Goal: Navigation & Orientation: Find specific page/section

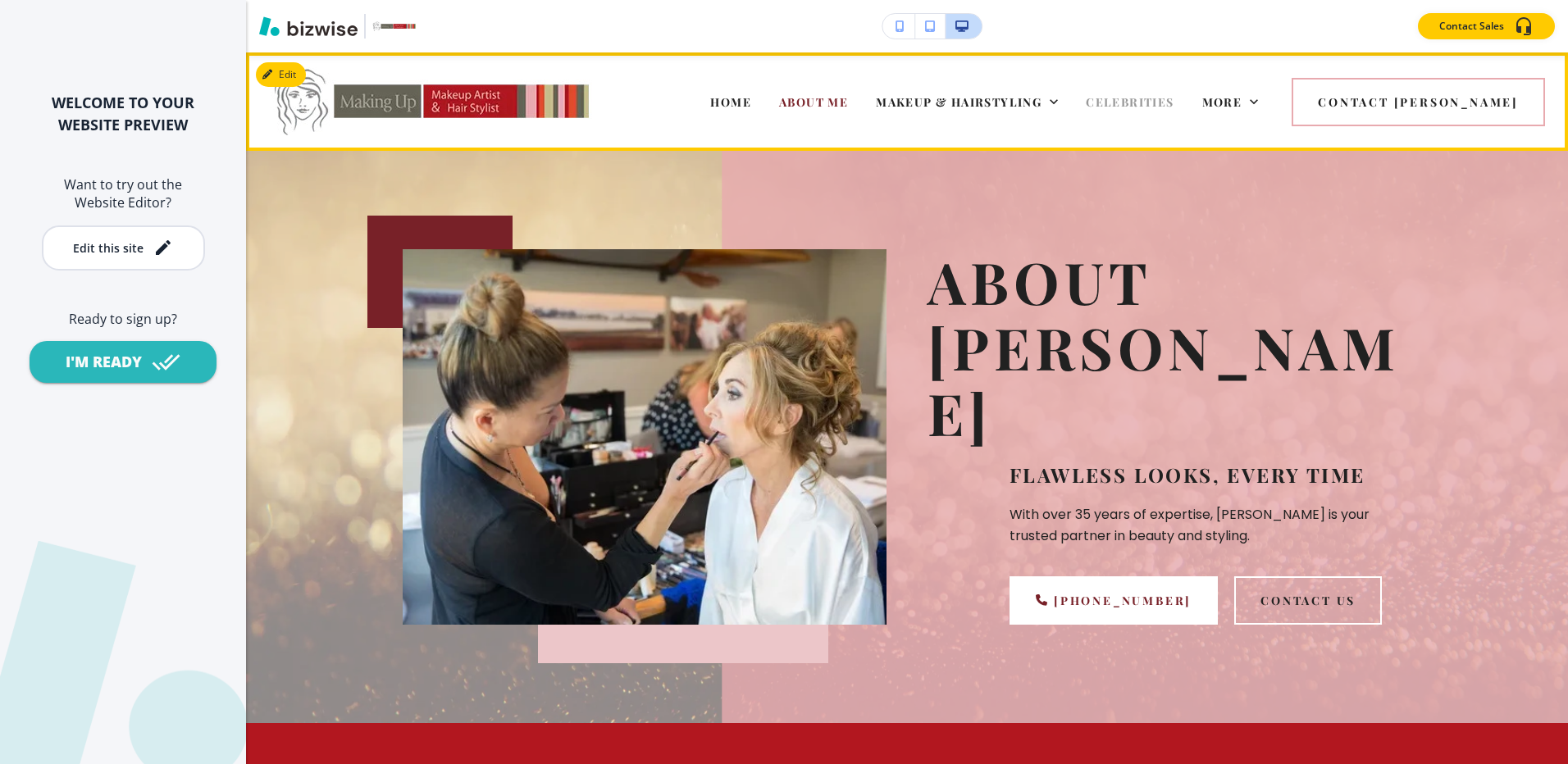
click at [1173, 103] on span "CELEBRITIES" at bounding box center [1130, 102] width 87 height 16
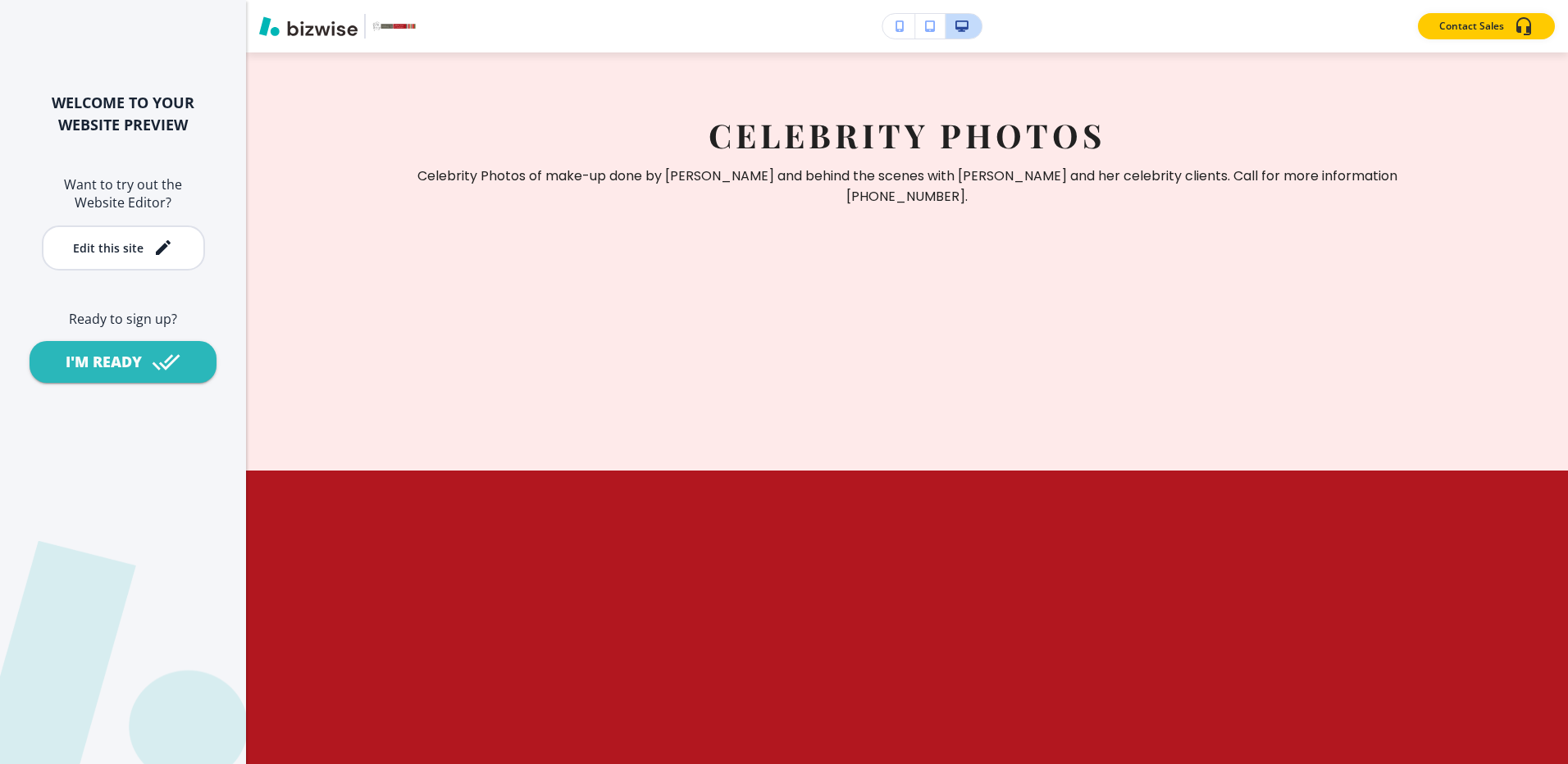
scroll to position [2132, 0]
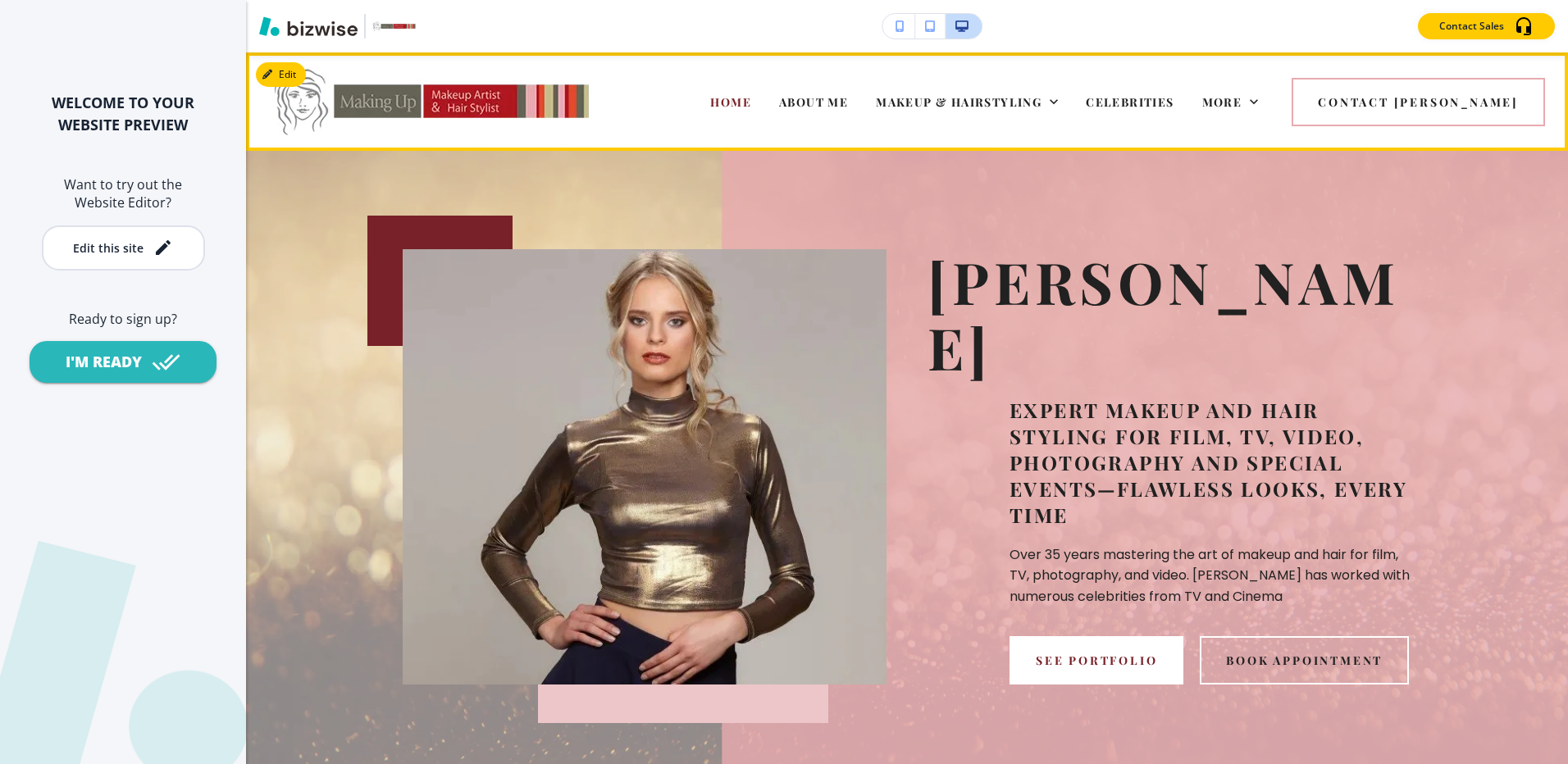
drag, startPoint x: 1175, startPoint y: 102, endPoint x: 1567, endPoint y: 676, distance: 695.1
click at [1173, 102] on span "CELEBRITIES" at bounding box center [1130, 102] width 87 height 16
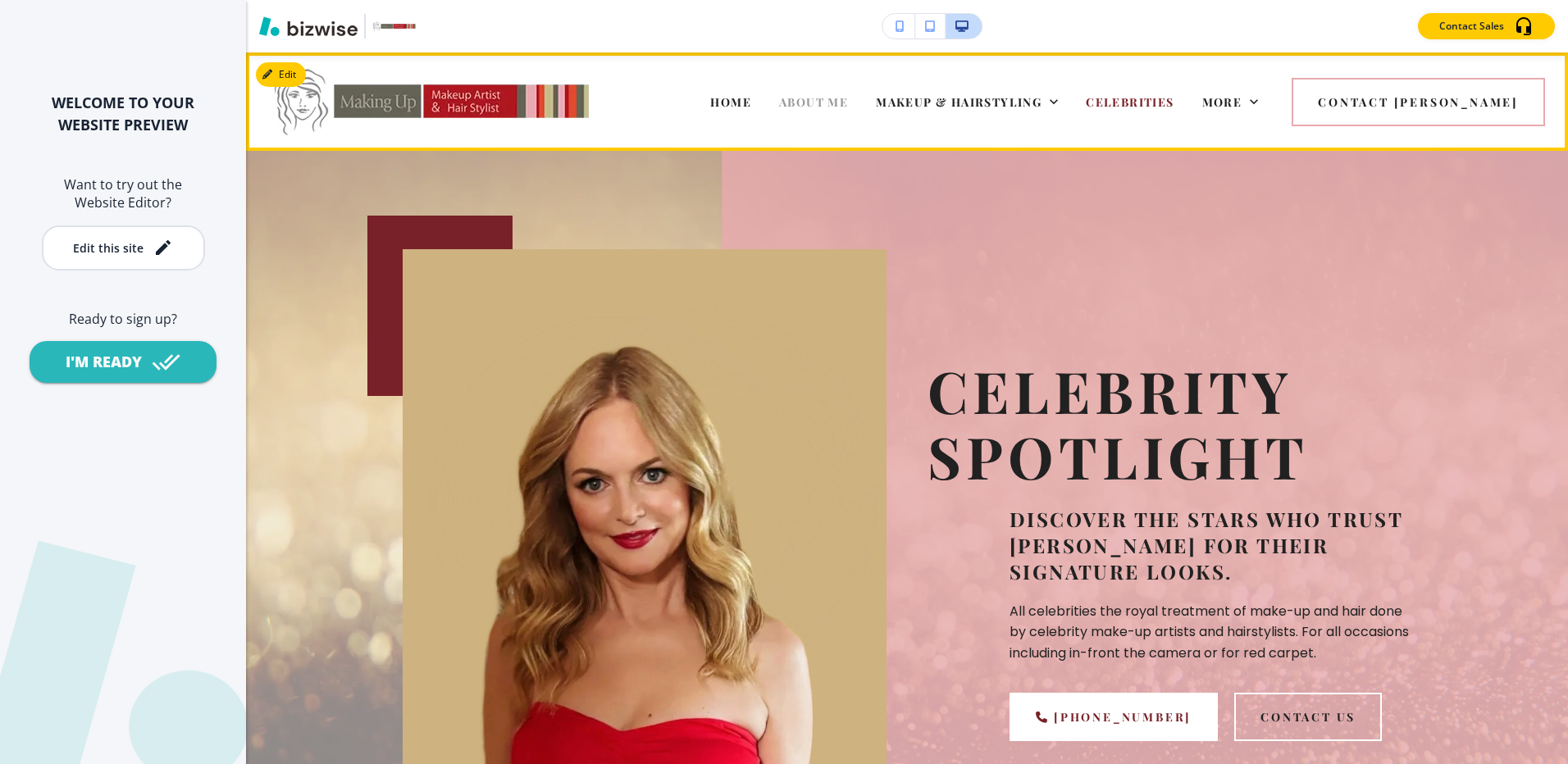
click at [848, 104] on span "ABOUT ME" at bounding box center [813, 102] width 69 height 16
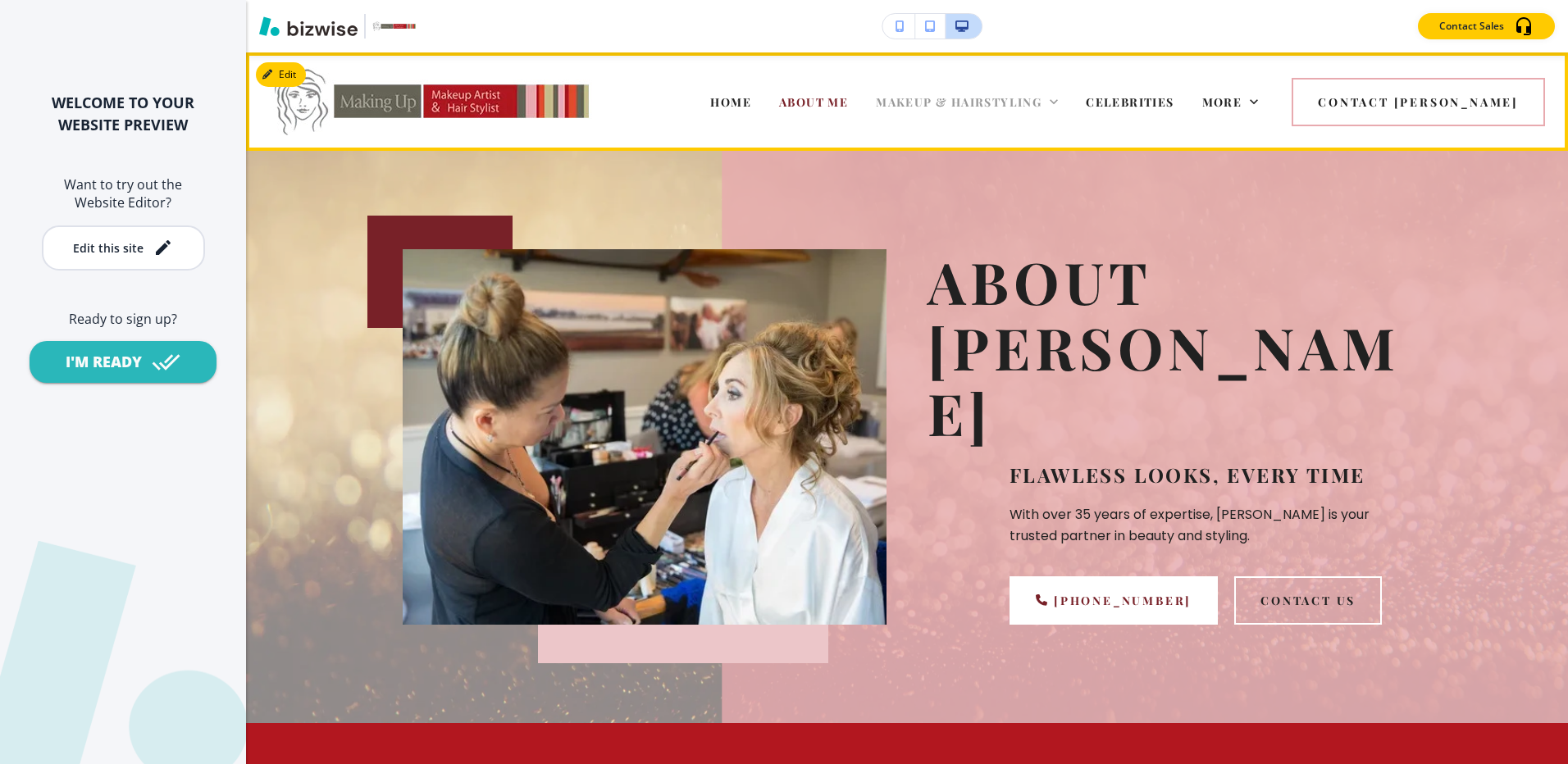
click at [1041, 101] on span "MAKEUP & HAIRSTYLING" at bounding box center [958, 102] width 165 height 16
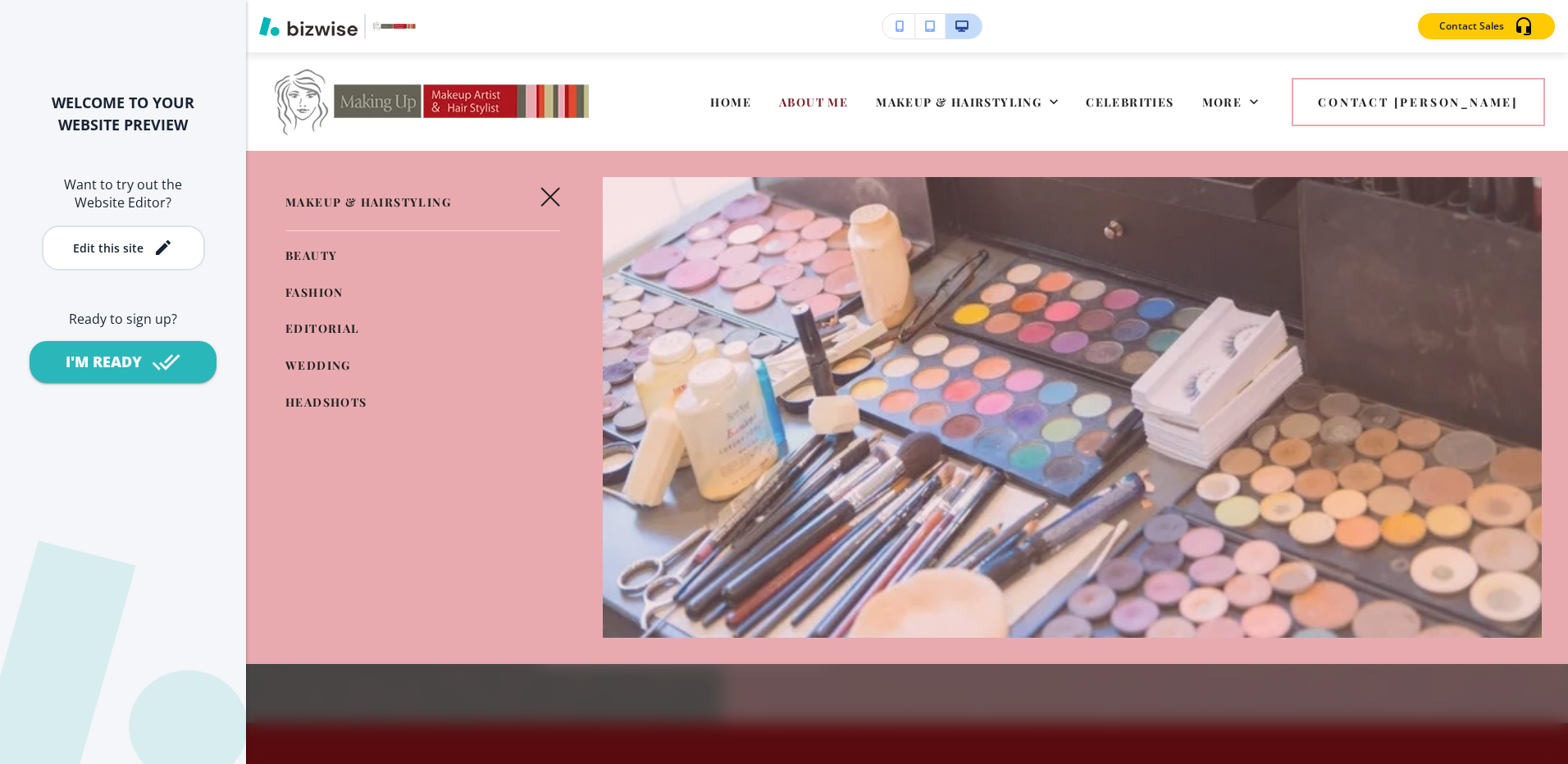
click at [318, 256] on span "BEAUTY" at bounding box center [311, 256] width 52 height 16
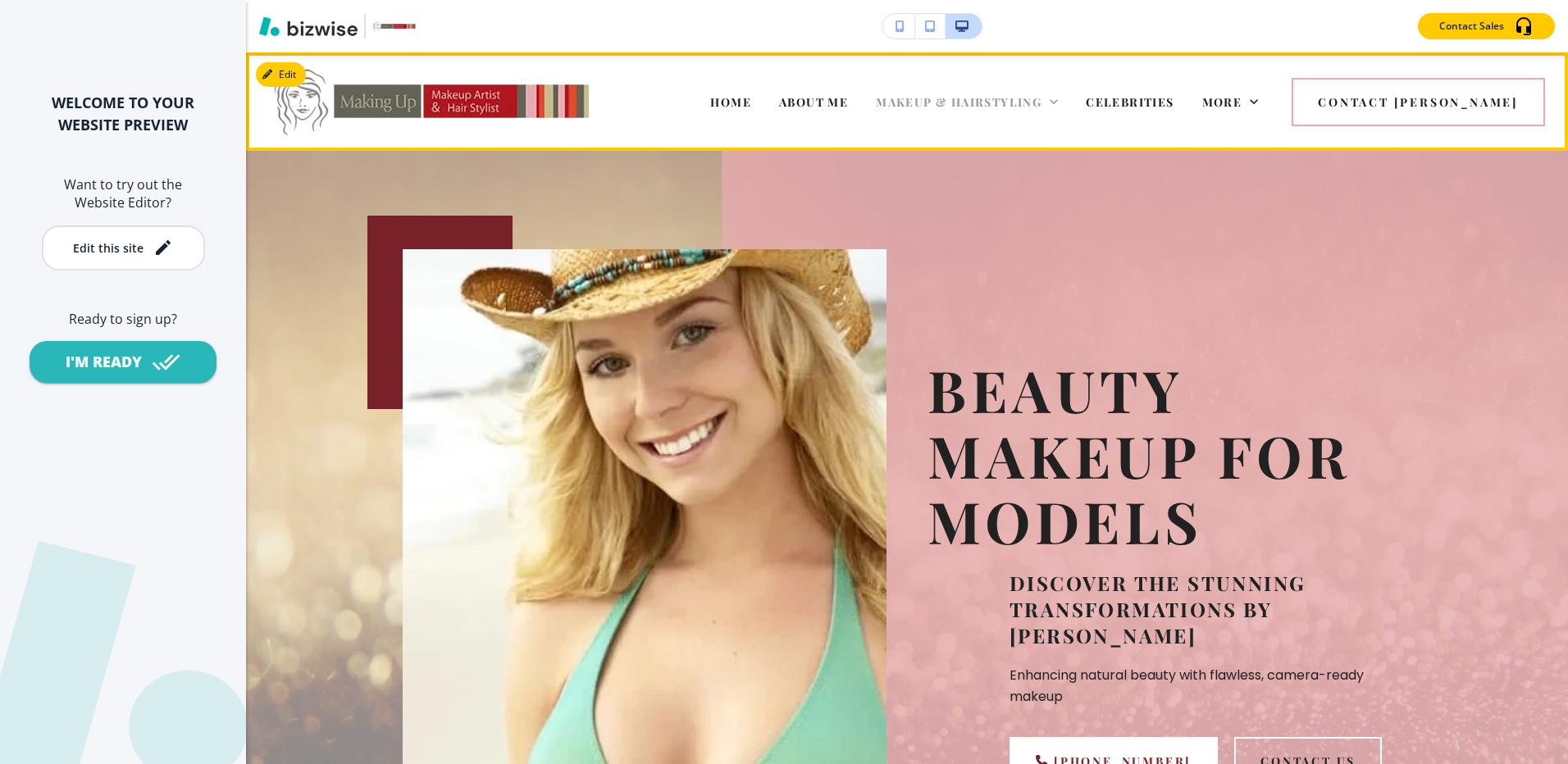
click at [1028, 100] on span "MAKEUP & HAIRSTYLING" at bounding box center [958, 102] width 165 height 16
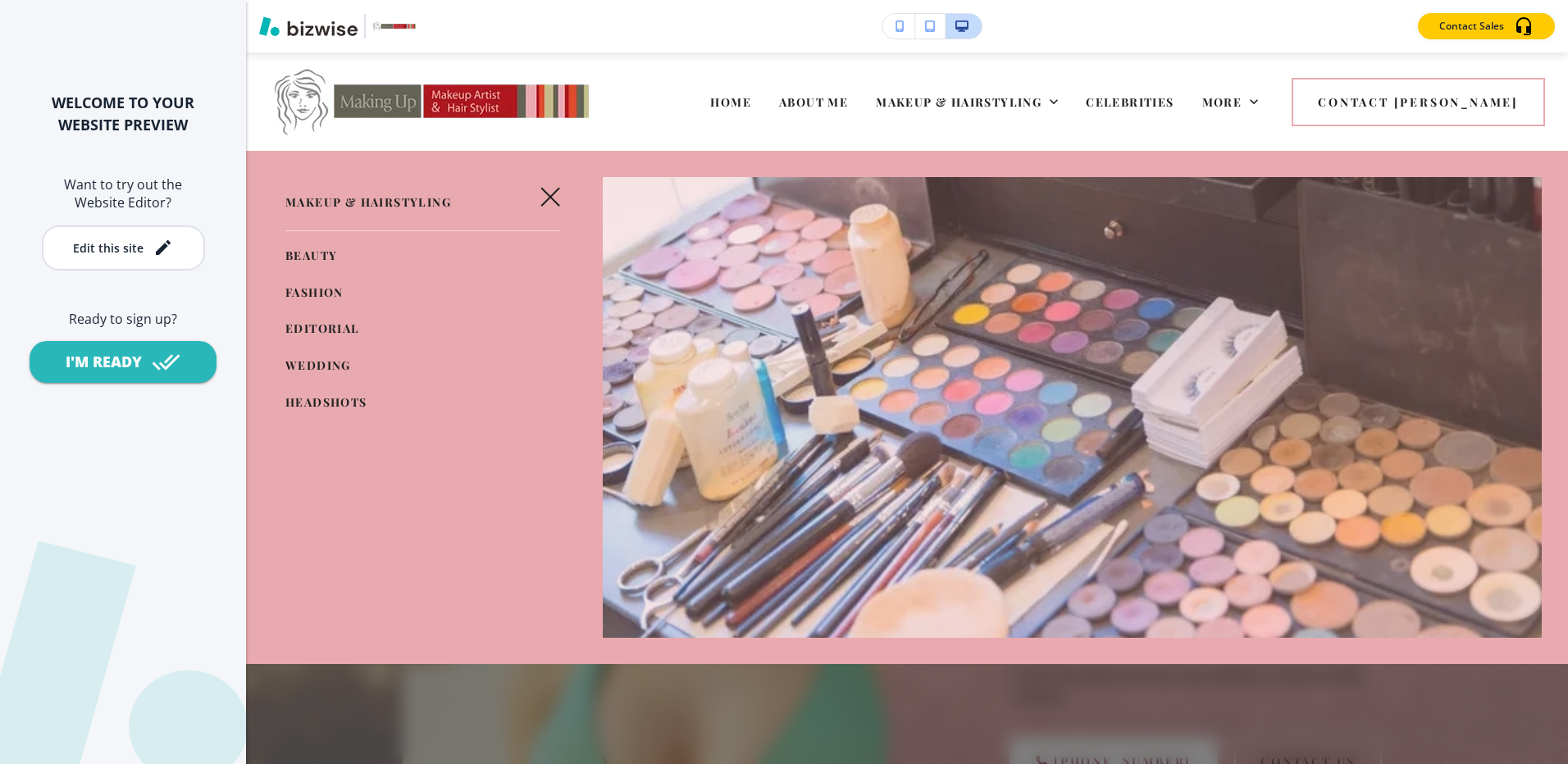
click at [306, 294] on span "FASHION" at bounding box center [315, 293] width 58 height 16
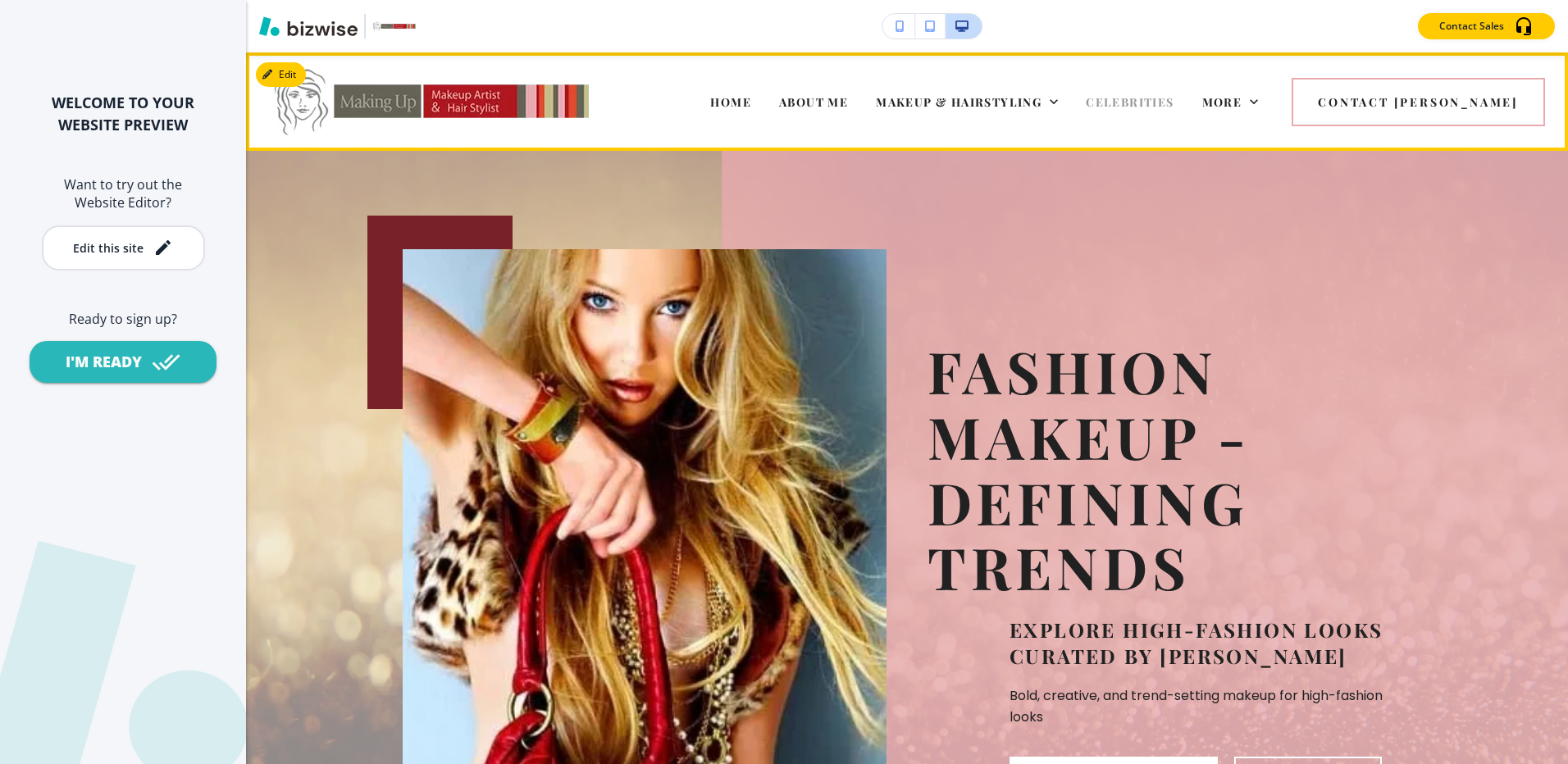
click at [1173, 97] on span "CELEBRITIES" at bounding box center [1130, 102] width 87 height 16
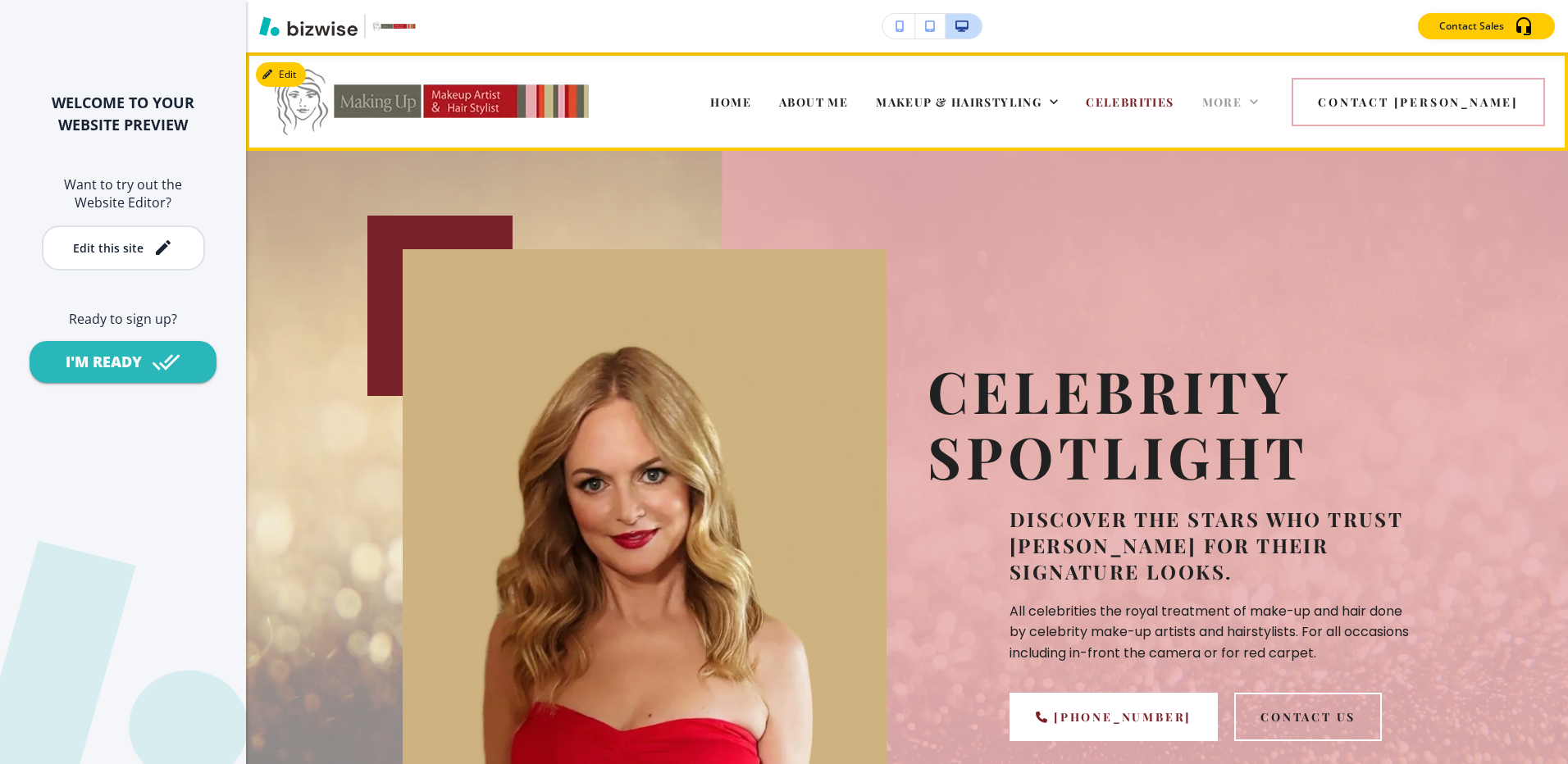
click at [1242, 98] on span "More" at bounding box center [1221, 102] width 40 height 16
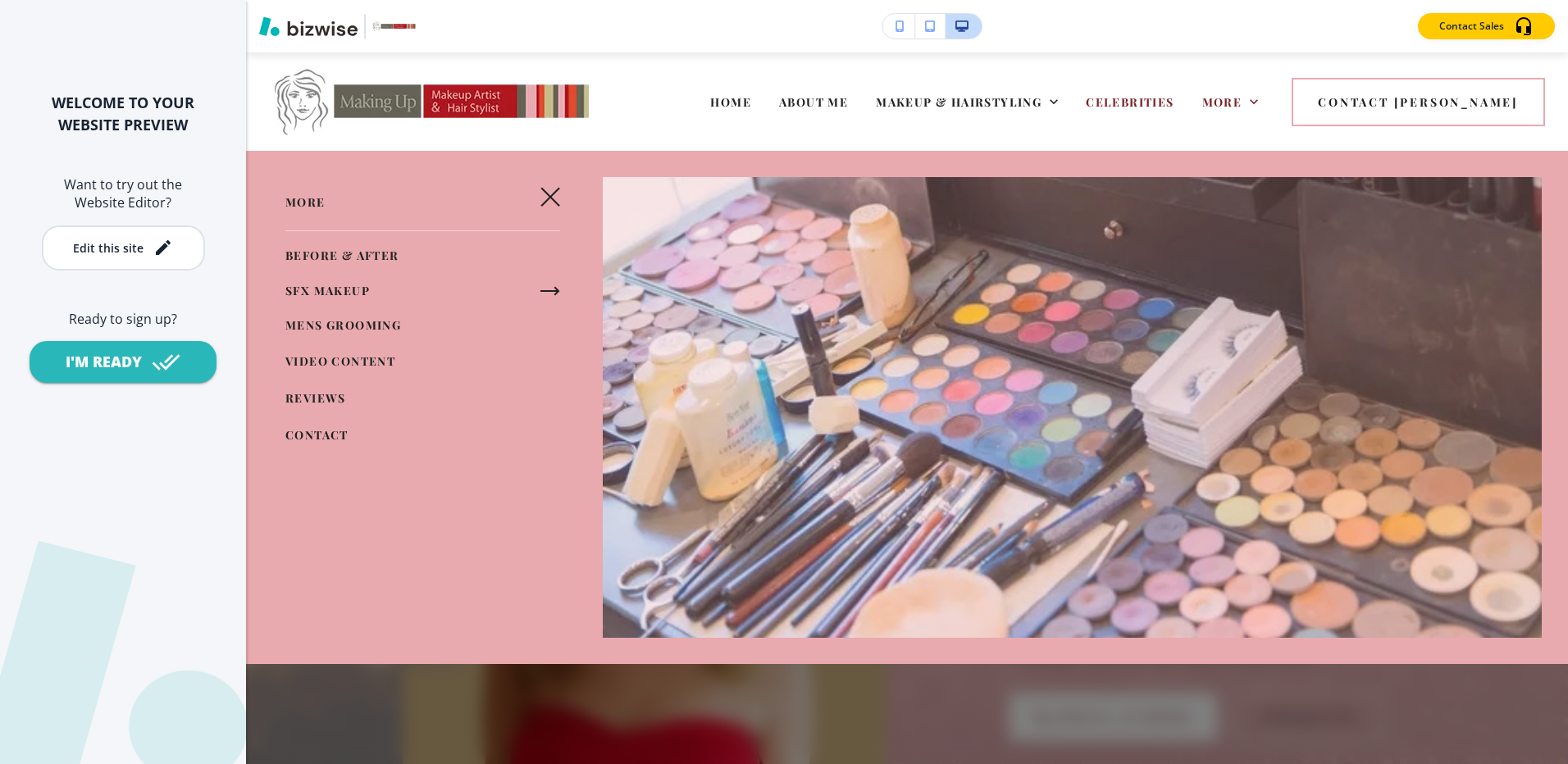
click at [534, 286] on button "button" at bounding box center [550, 292] width 33 height 33
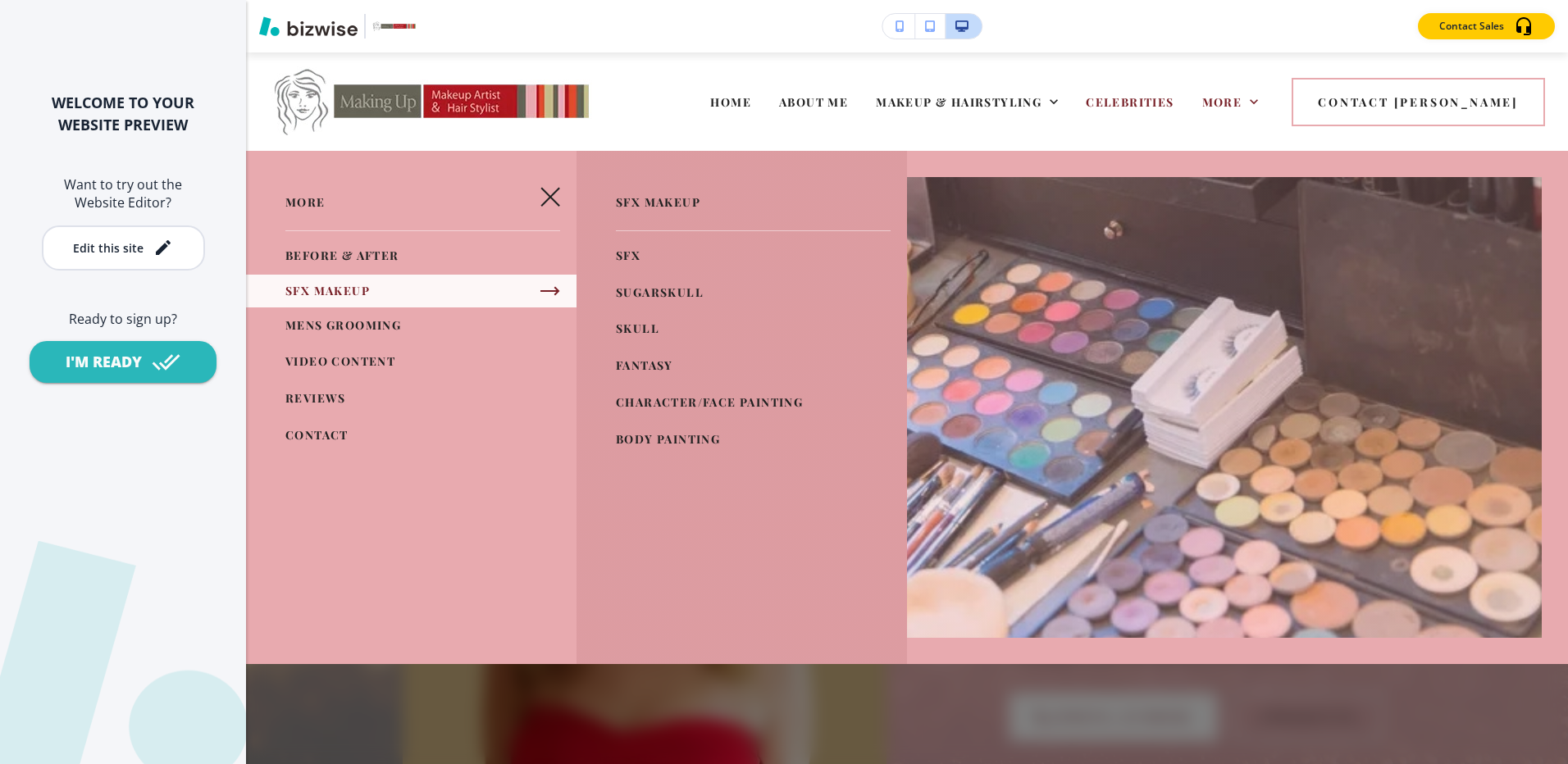
click at [636, 320] on link "SKULL" at bounding box center [637, 330] width 44 height 27
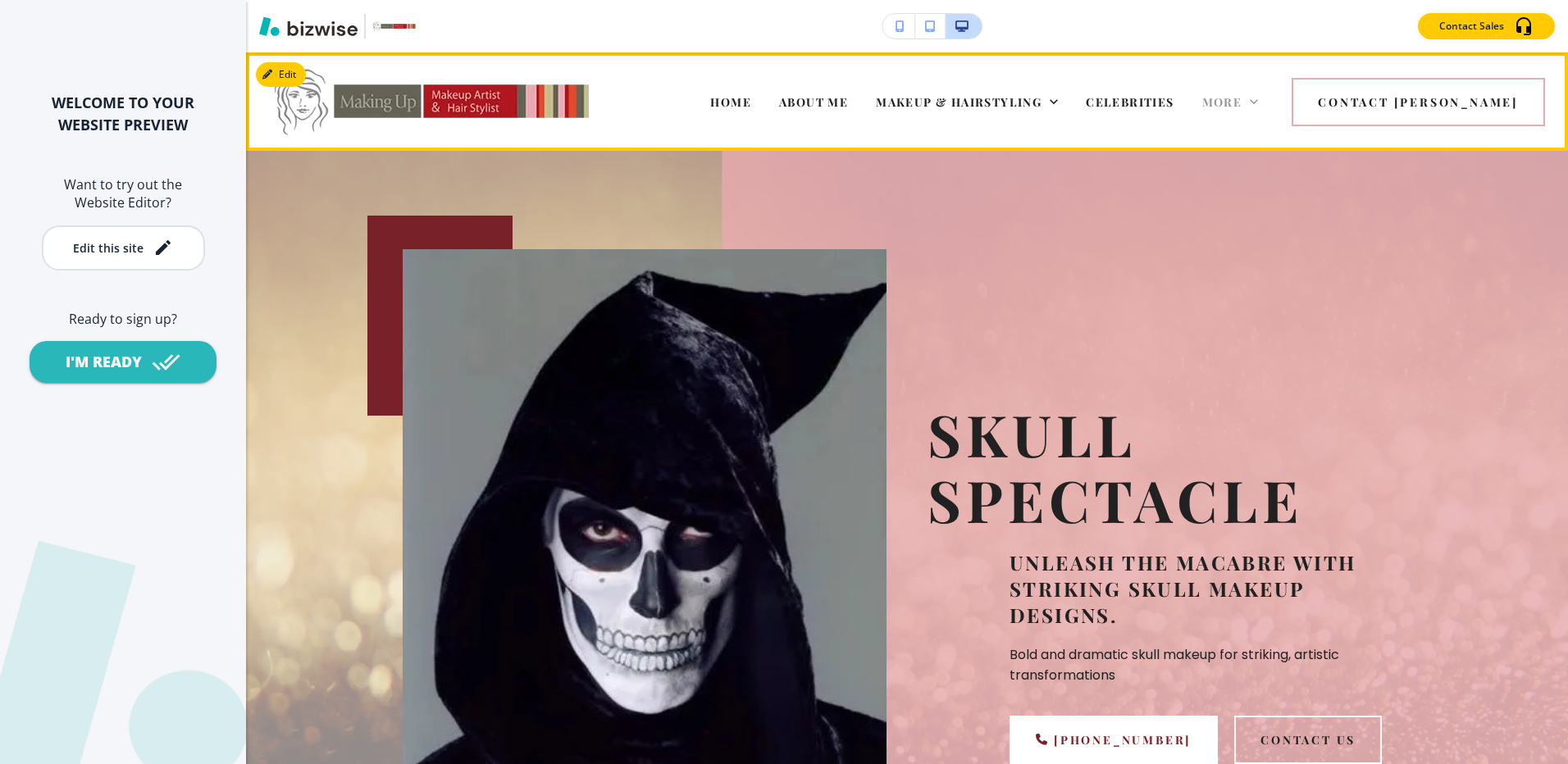
click at [1242, 97] on span "More" at bounding box center [1221, 102] width 40 height 16
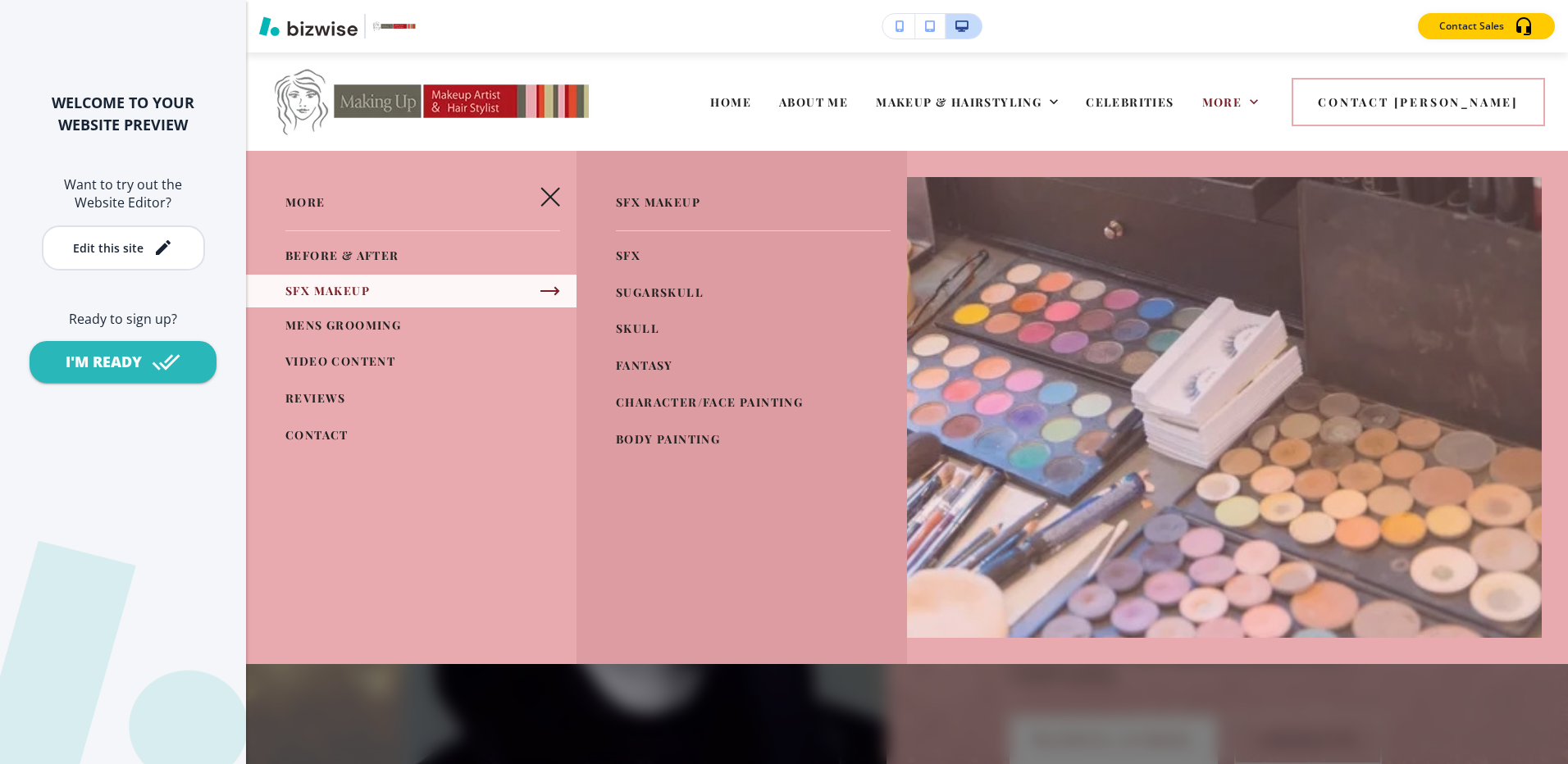
click at [651, 287] on span "SUGARSKULL" at bounding box center [659, 293] width 87 height 16
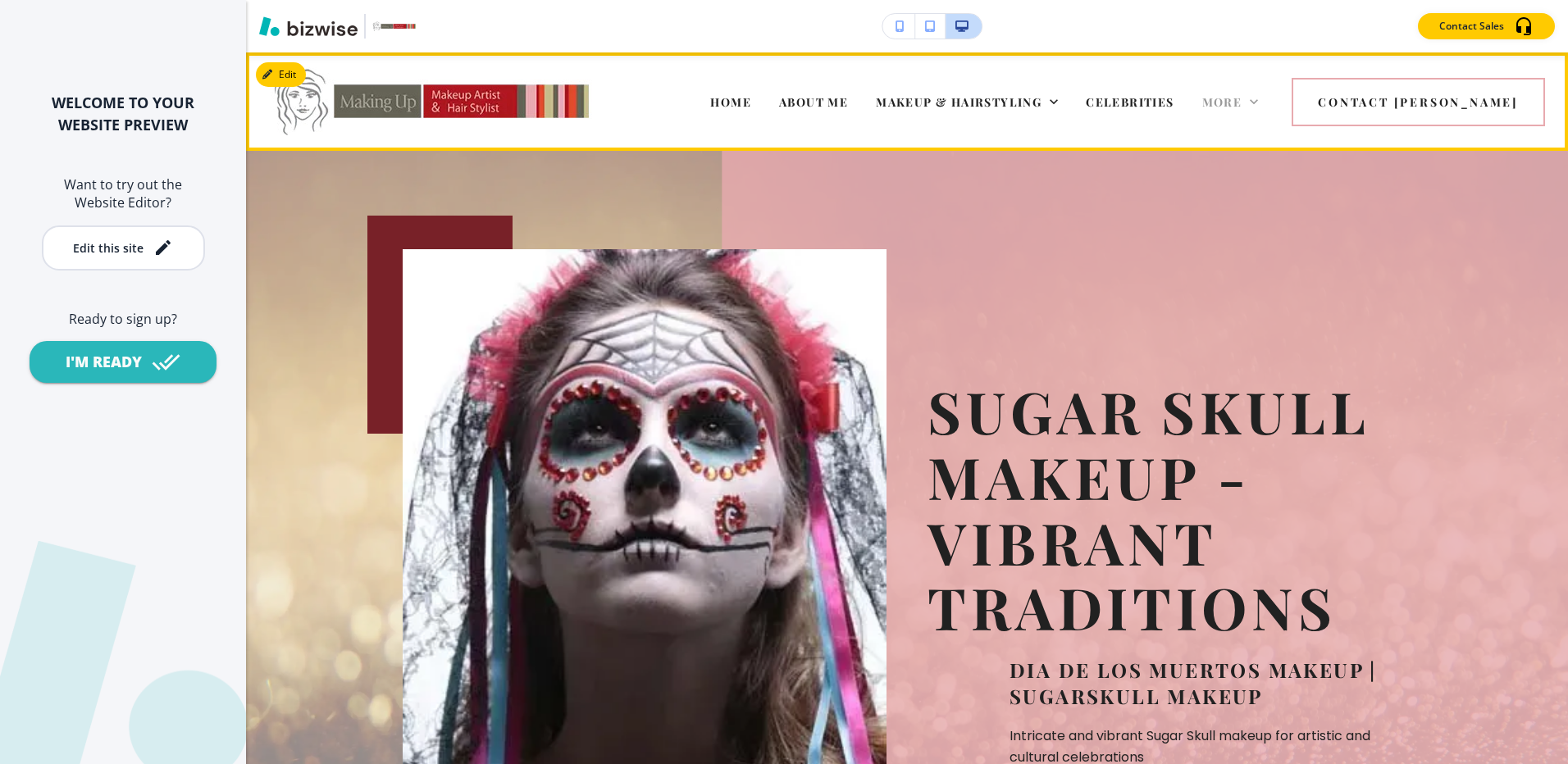
click at [1242, 101] on span "More" at bounding box center [1221, 102] width 40 height 16
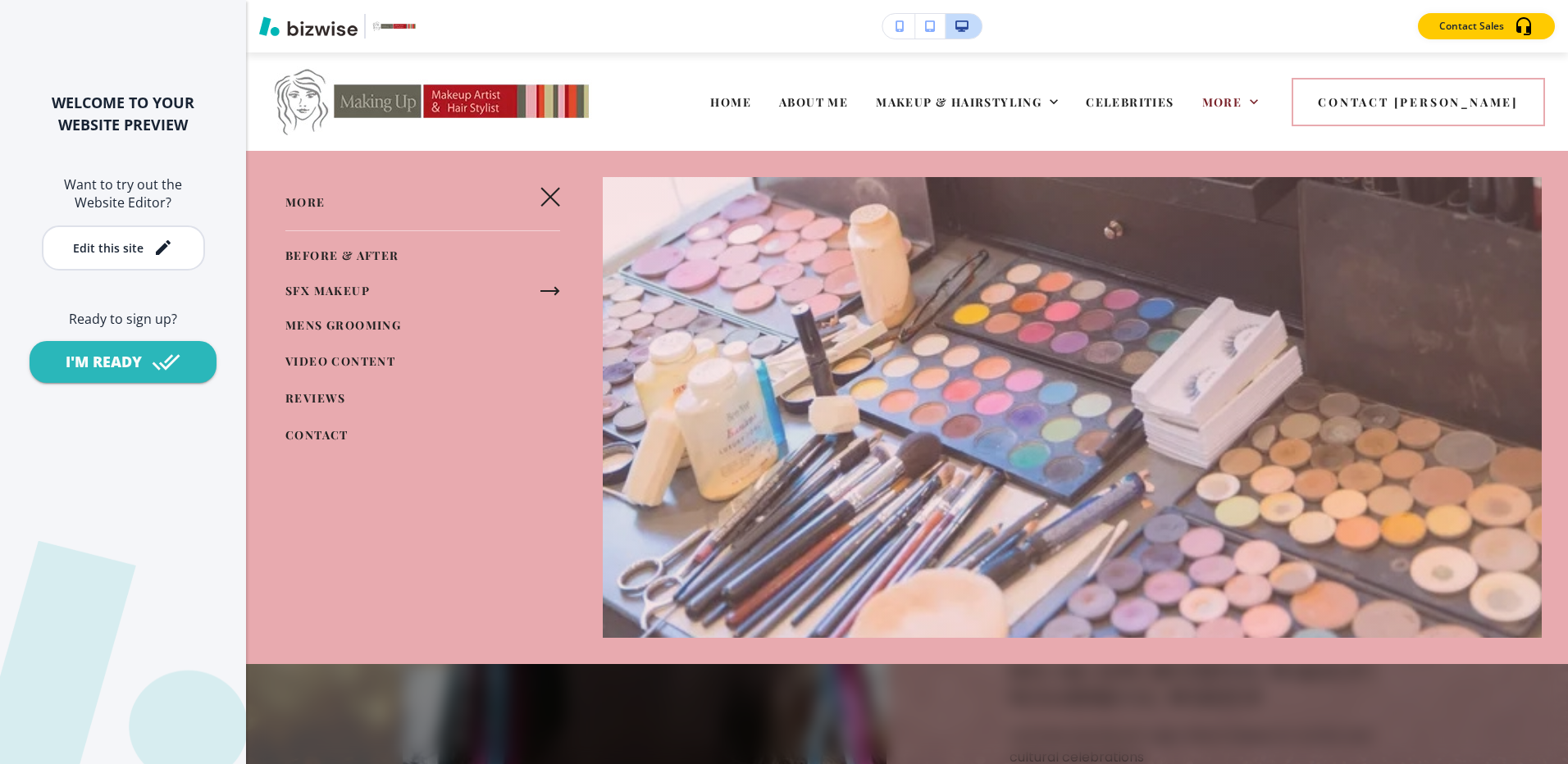
click at [552, 295] on icon "button" at bounding box center [550, 291] width 19 height 19
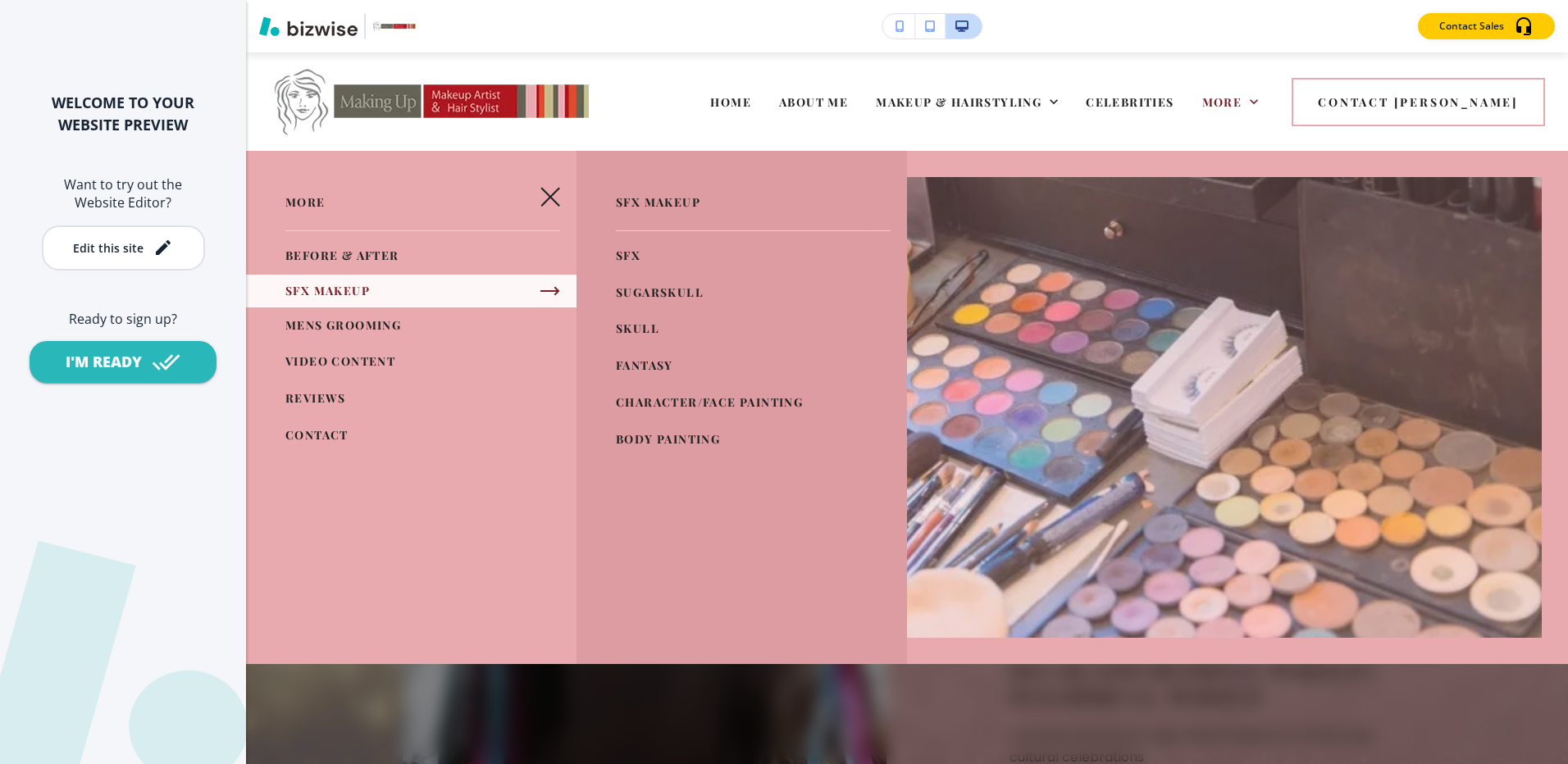
click at [647, 359] on span "FANTASY" at bounding box center [644, 365] width 57 height 16
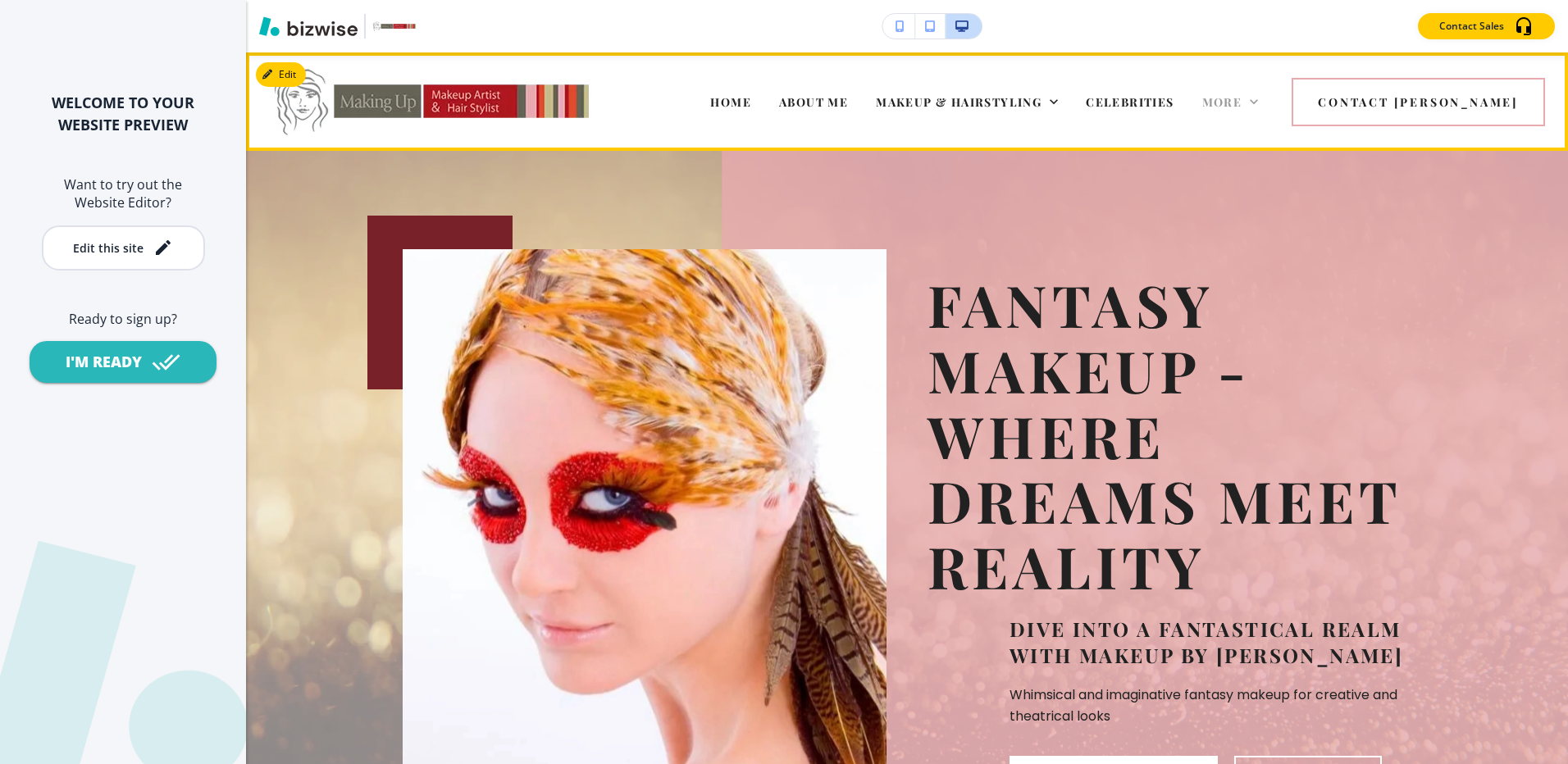
click at [1242, 96] on span "More" at bounding box center [1221, 102] width 40 height 16
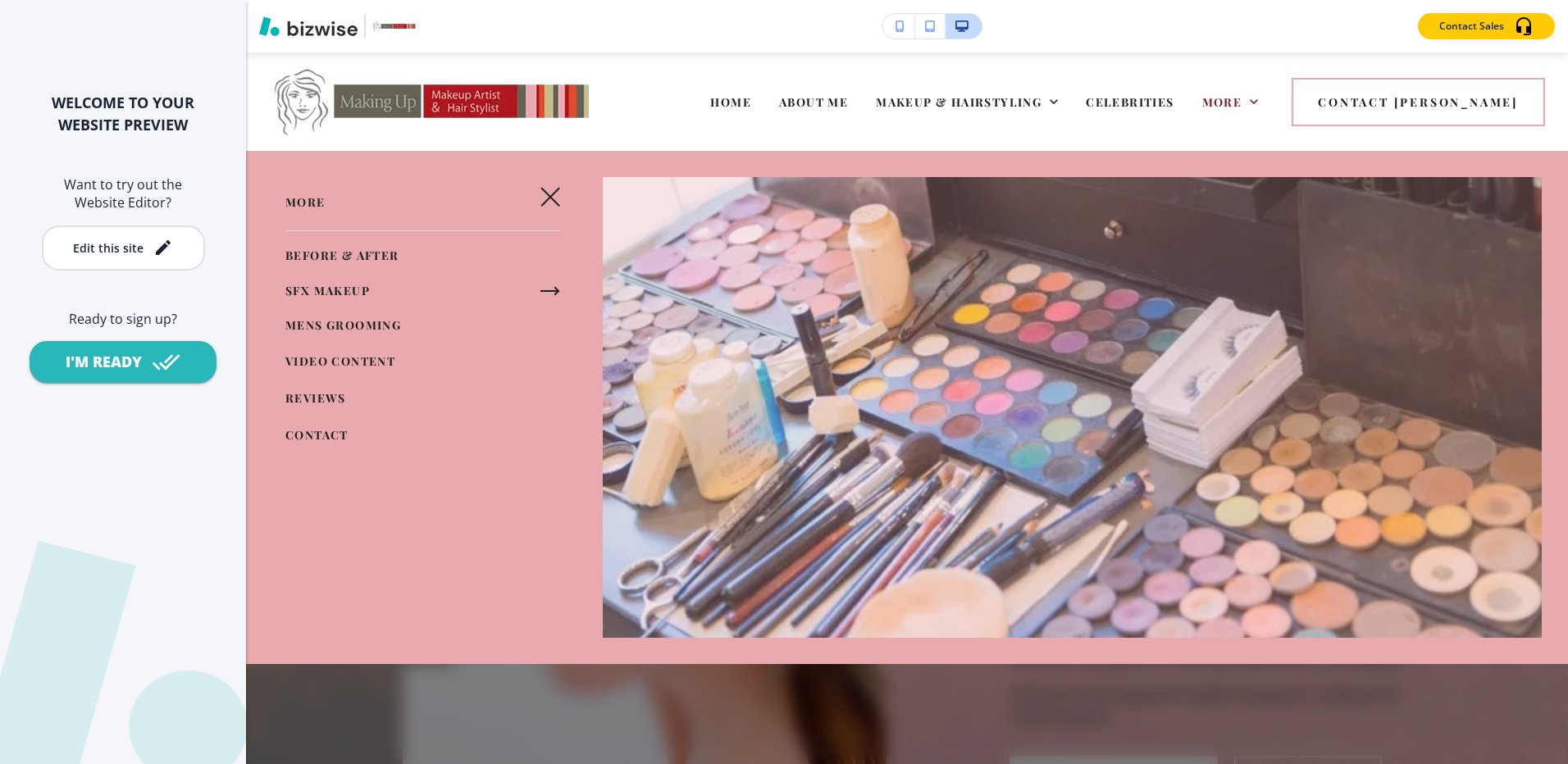
click at [541, 285] on icon "button" at bounding box center [550, 291] width 19 height 19
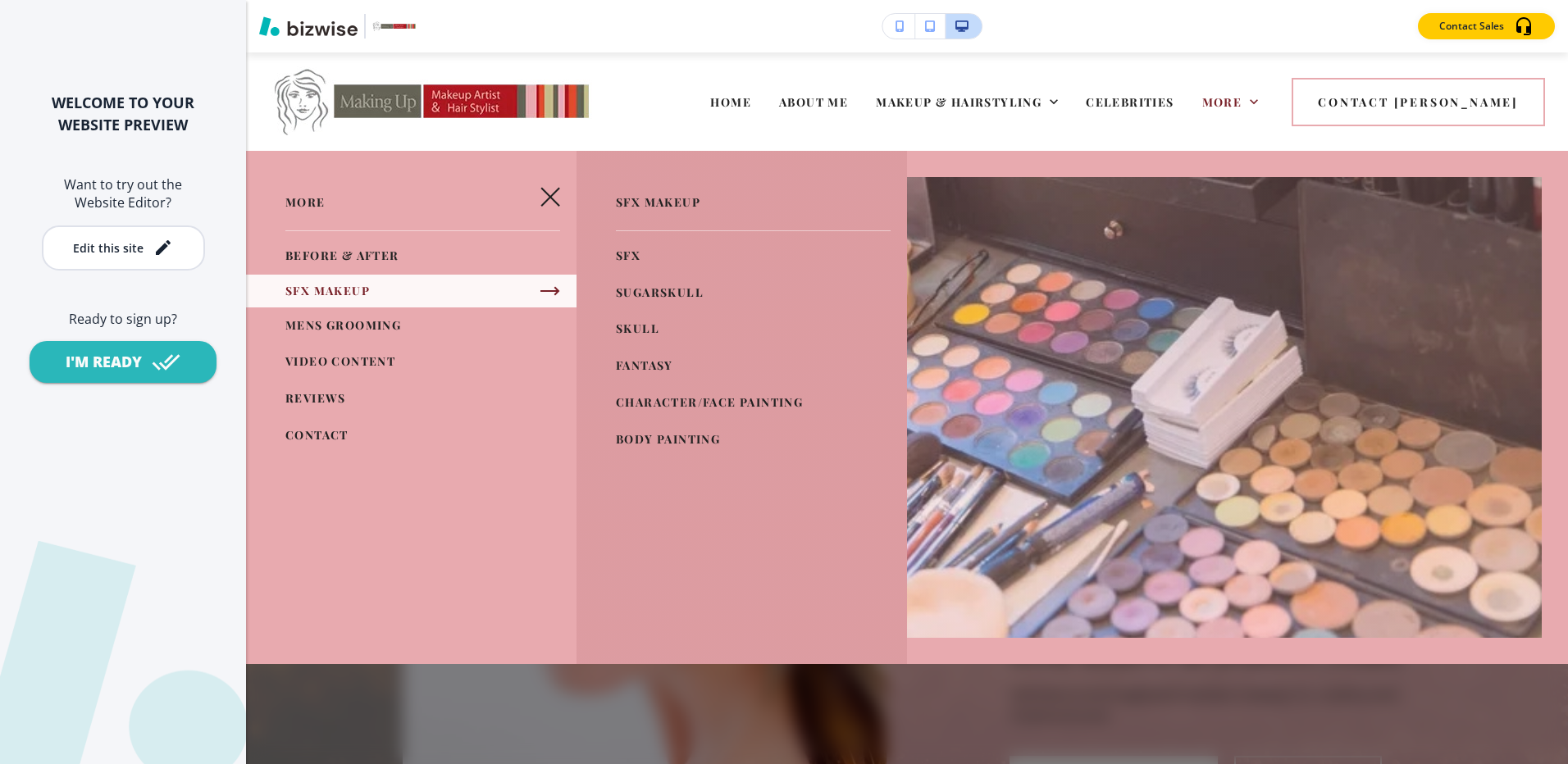
click at [652, 393] on link "CHARACTER/FACE PAINTING" at bounding box center [709, 403] width 187 height 27
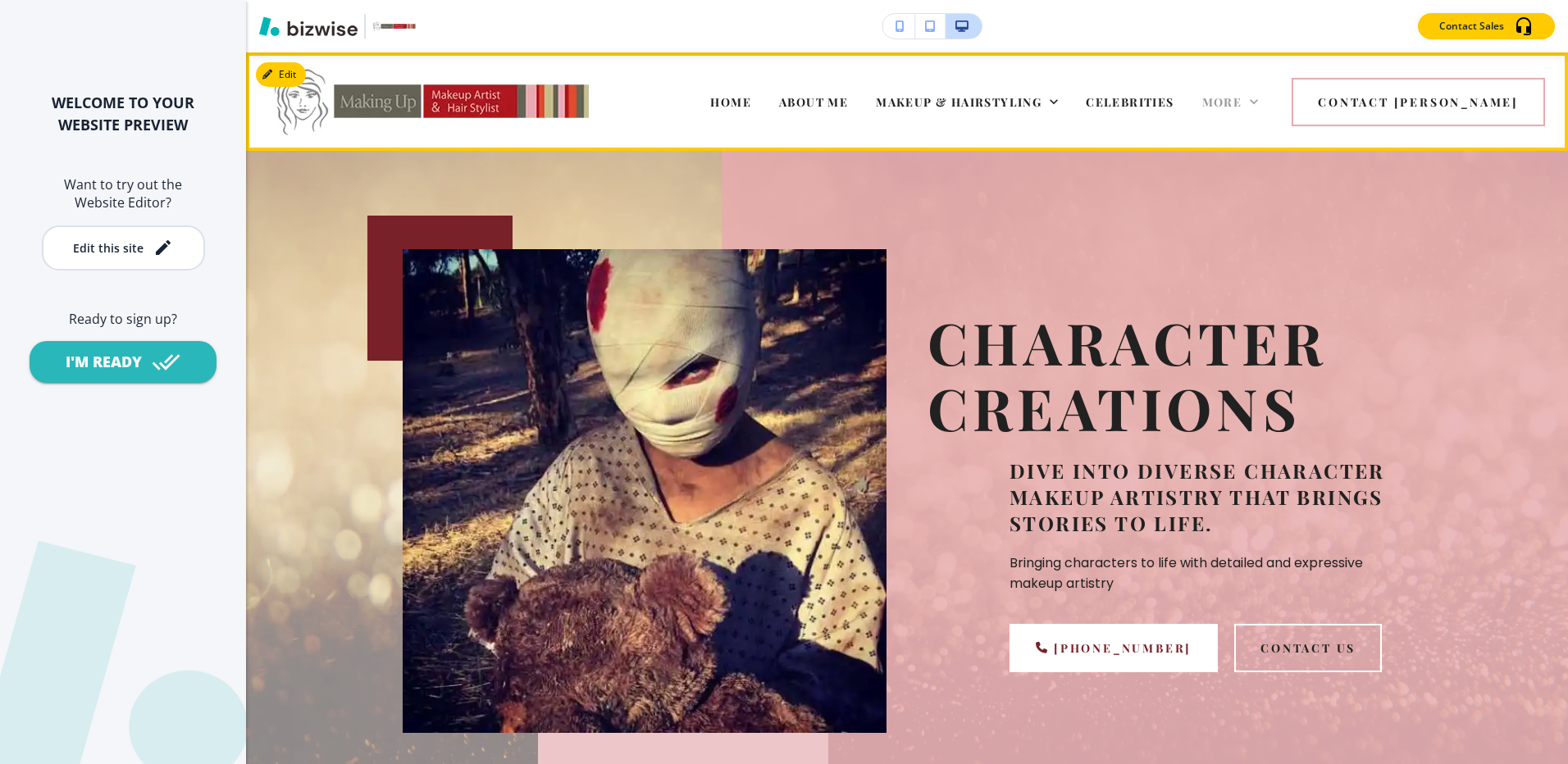
click at [1242, 101] on span "More" at bounding box center [1221, 102] width 40 height 16
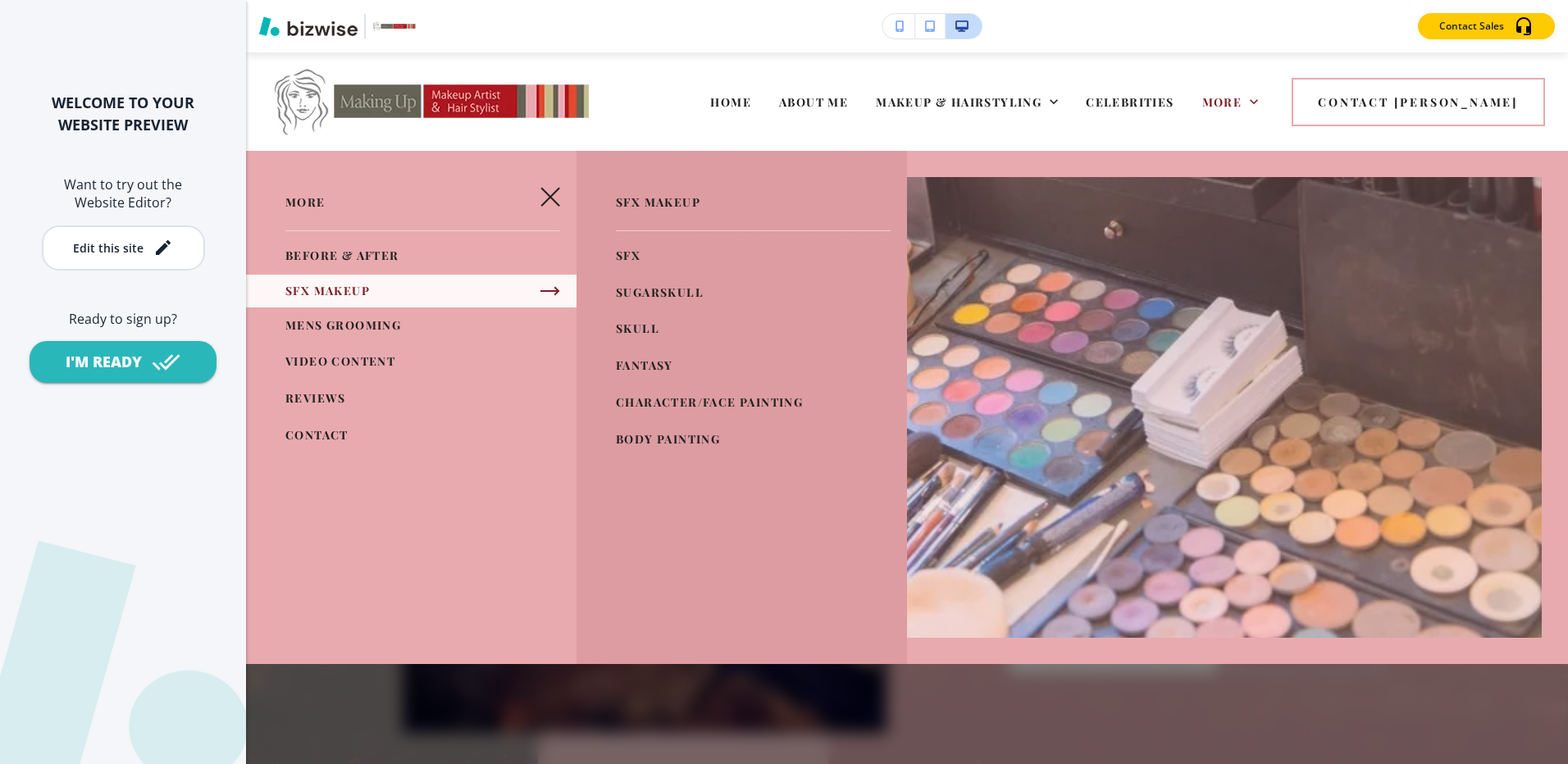
click at [645, 435] on span "BODY PAINTING" at bounding box center [667, 439] width 104 height 16
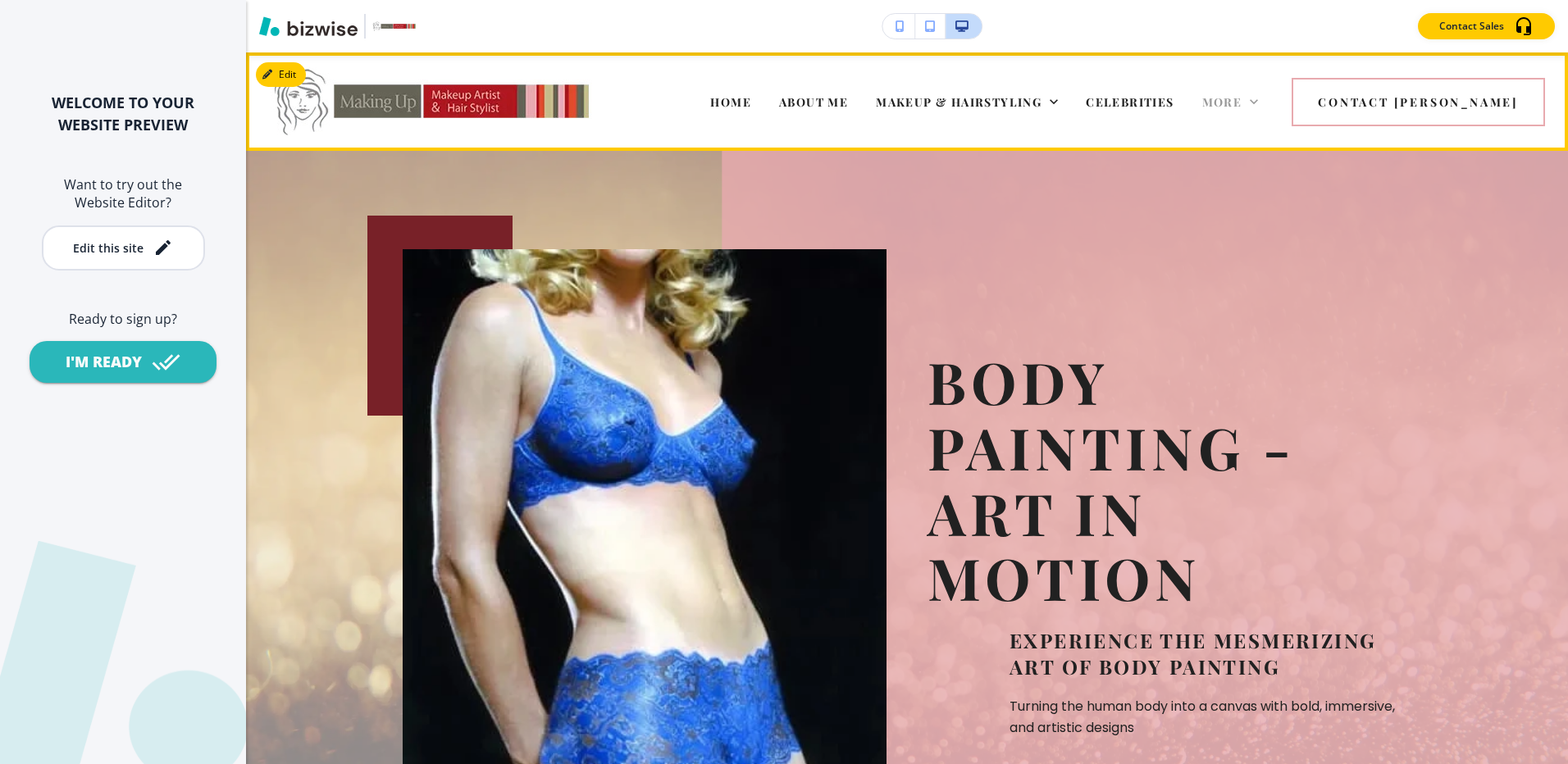
click at [1242, 101] on span "More" at bounding box center [1221, 102] width 40 height 16
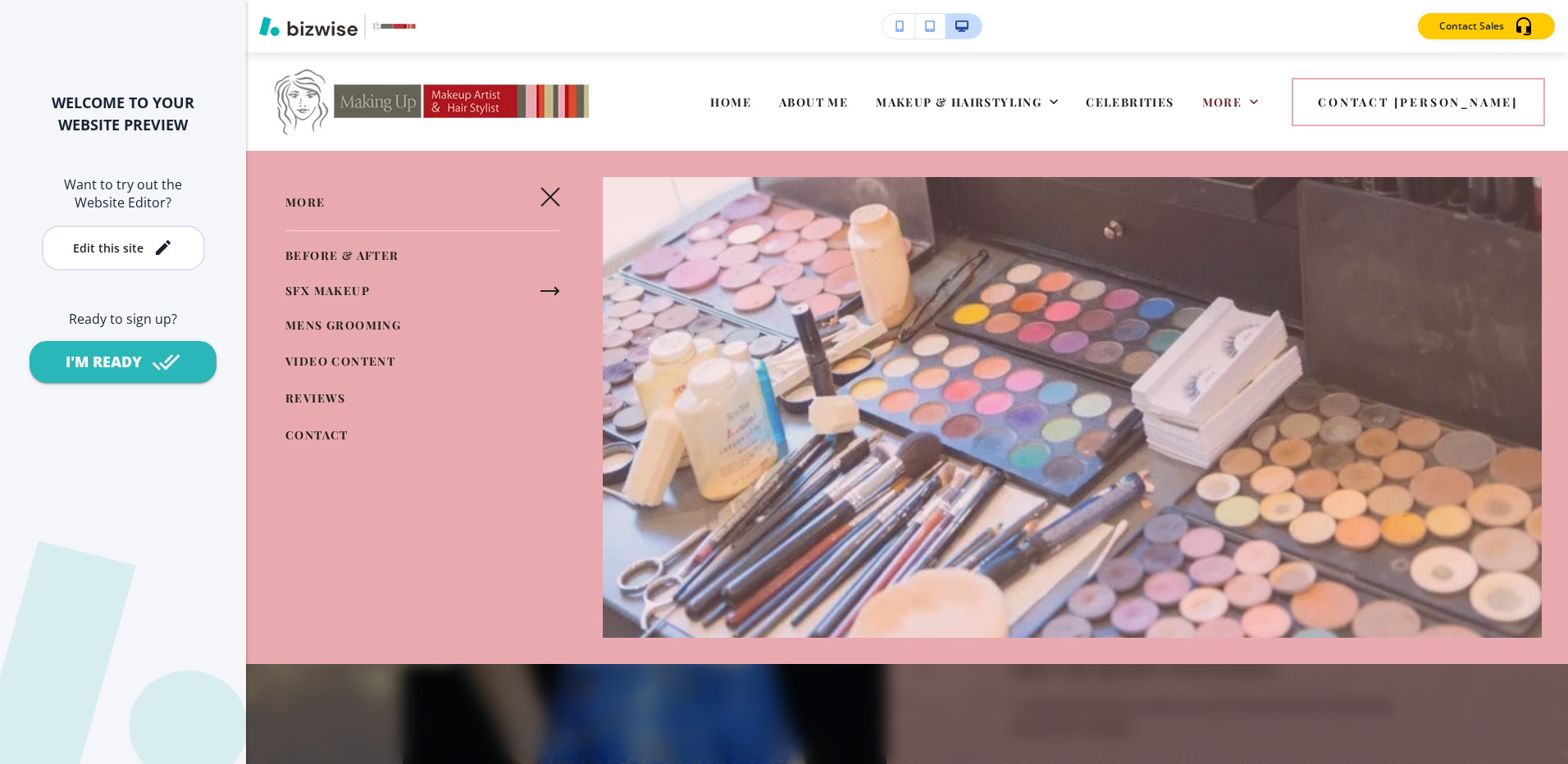
click at [301, 399] on span "REVIEWS" at bounding box center [316, 398] width 60 height 16
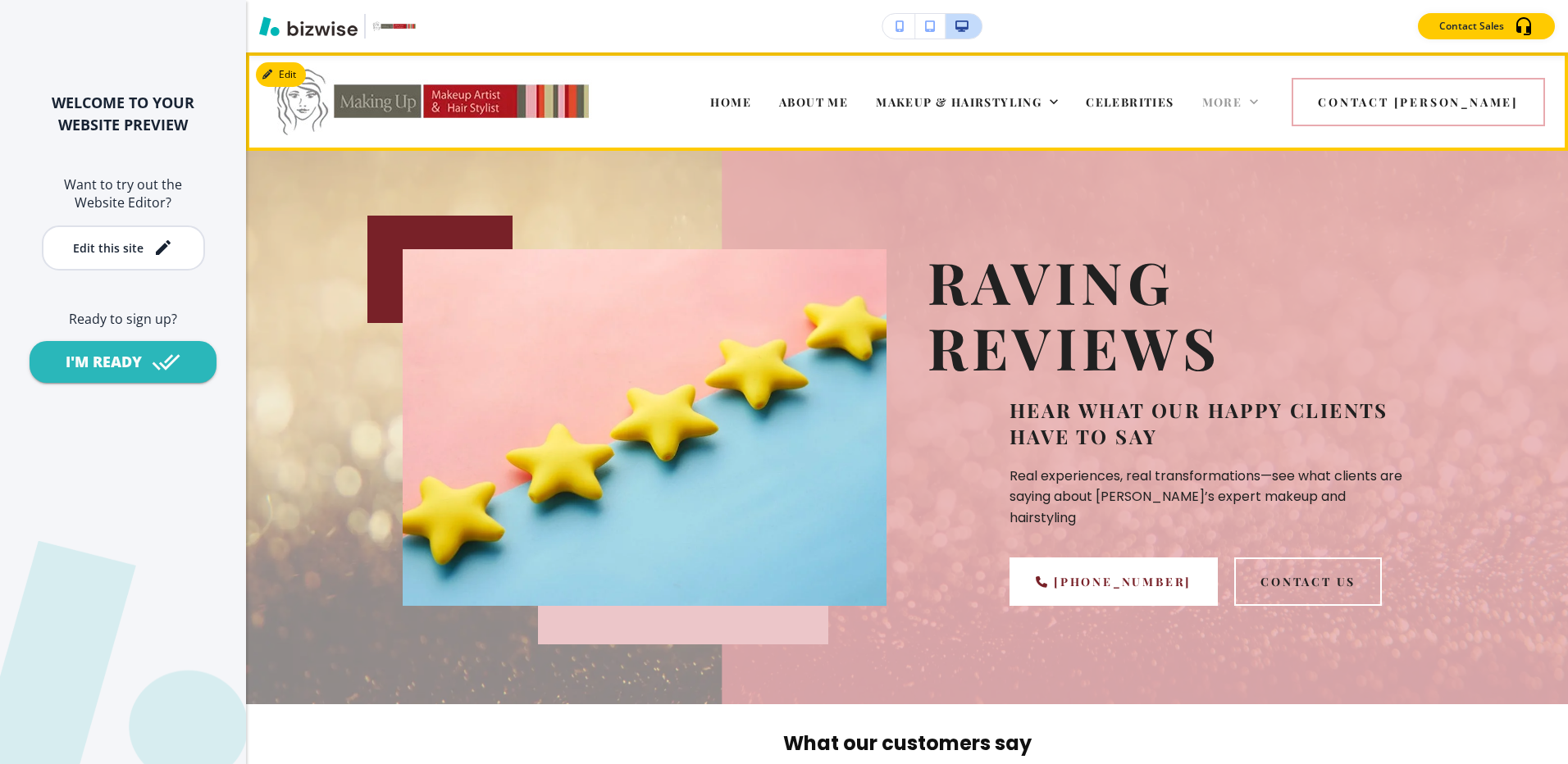
click at [1242, 102] on span "More" at bounding box center [1221, 102] width 40 height 16
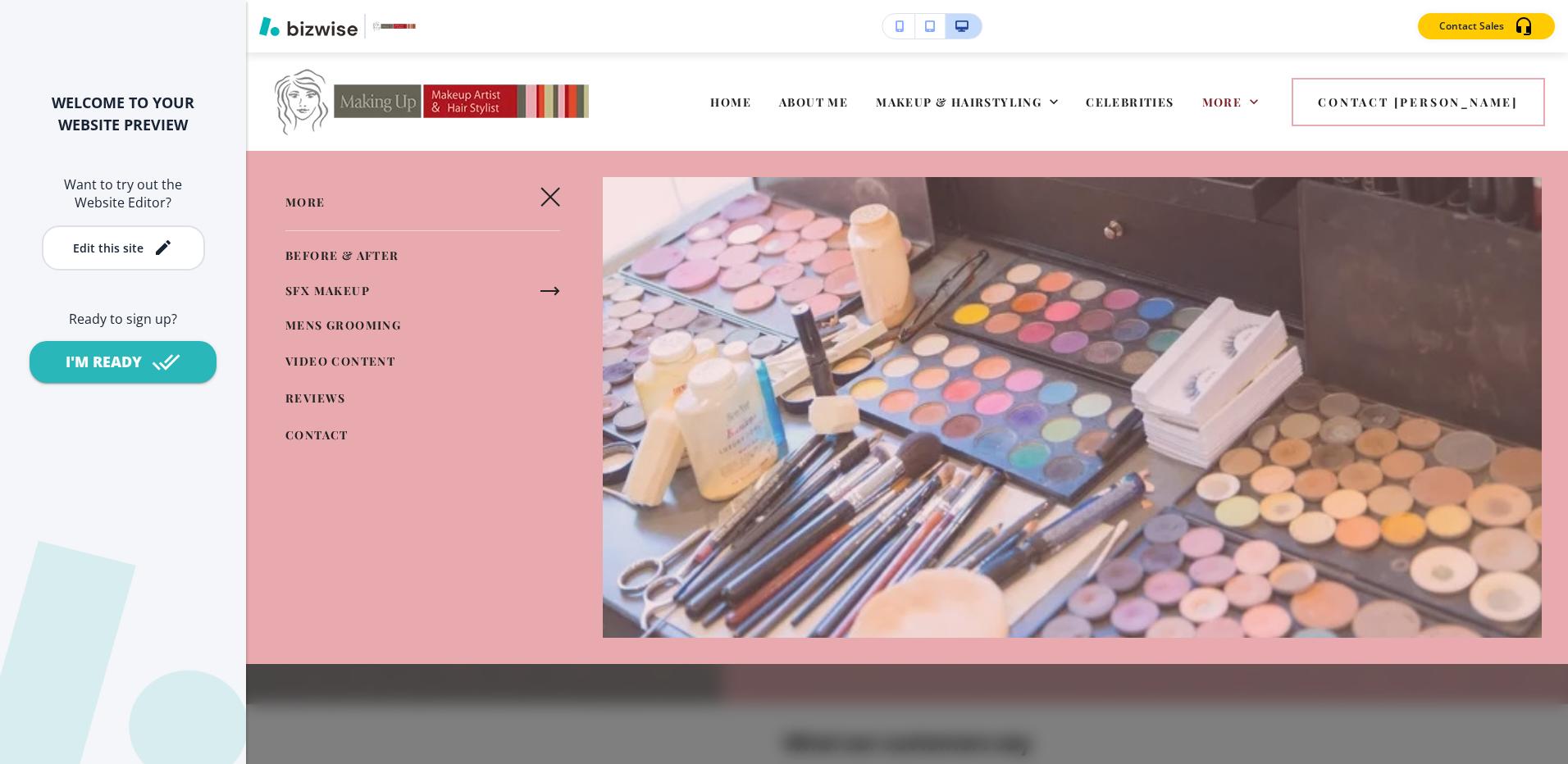
click at [301, 361] on span "VIDEO CONTENT" at bounding box center [340, 362] width 110 height 16
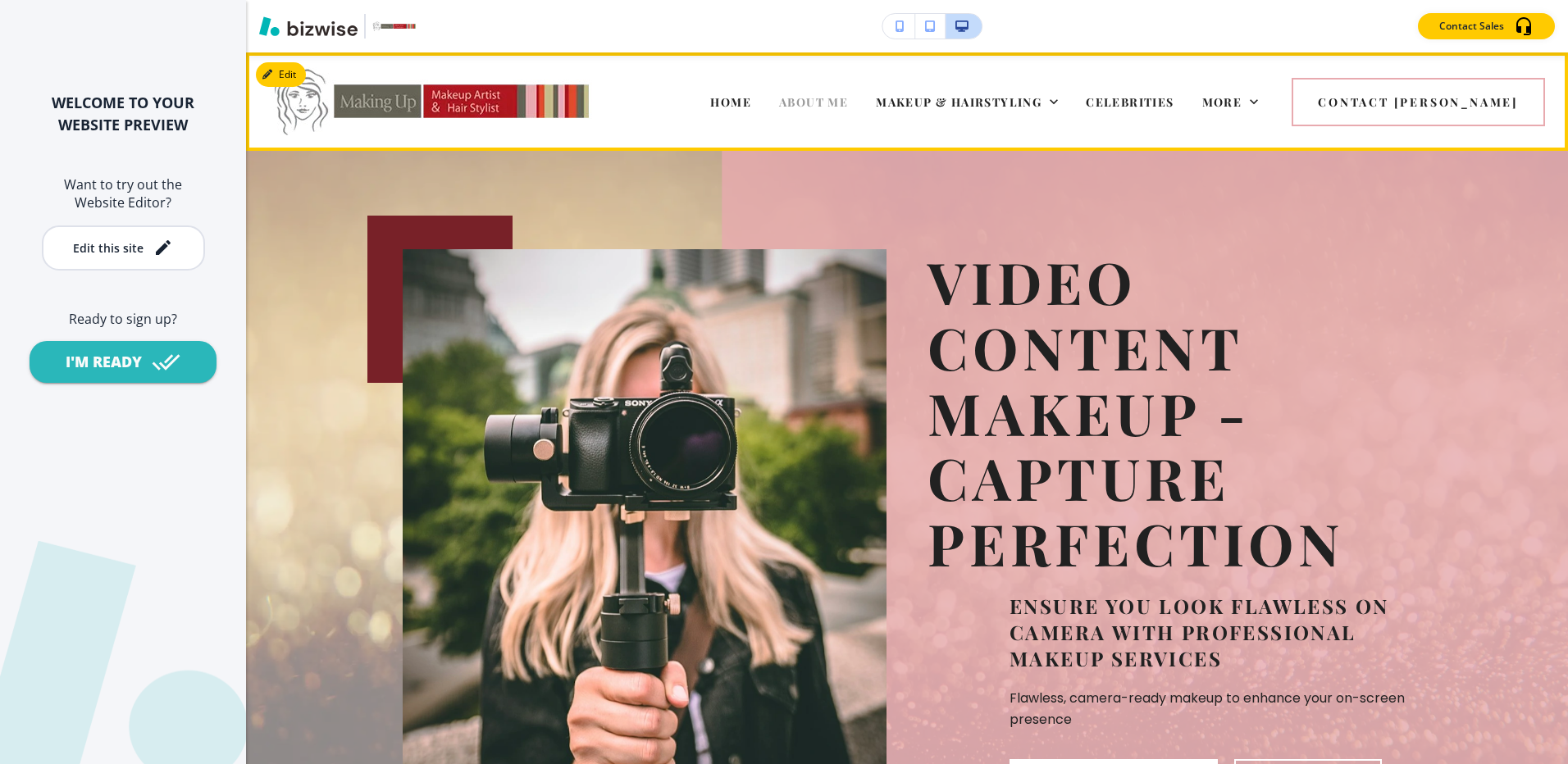
click at [848, 107] on span "ABOUT ME" at bounding box center [813, 102] width 69 height 16
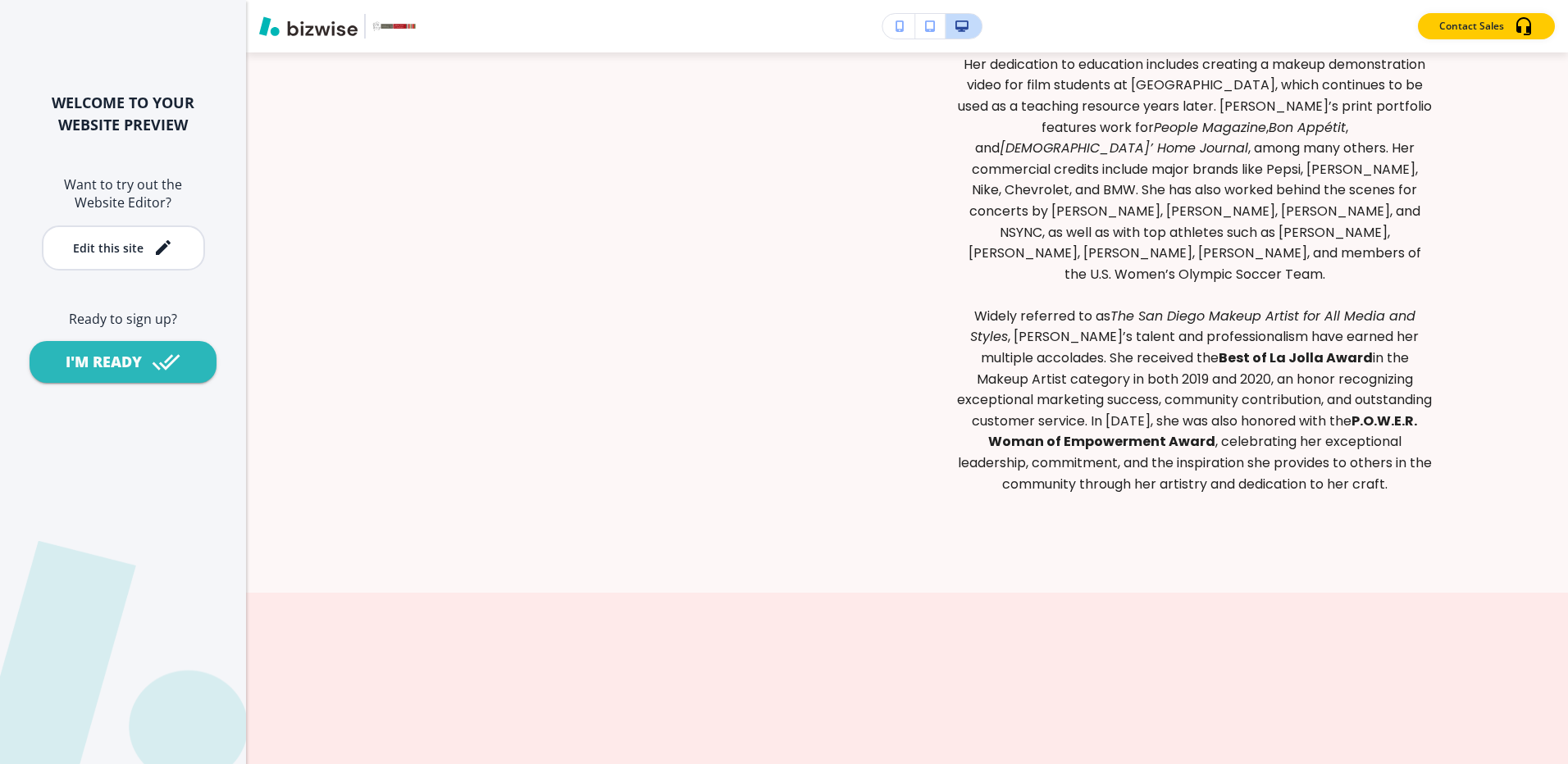
scroll to position [2951, 0]
